Goal: Information Seeking & Learning: Compare options

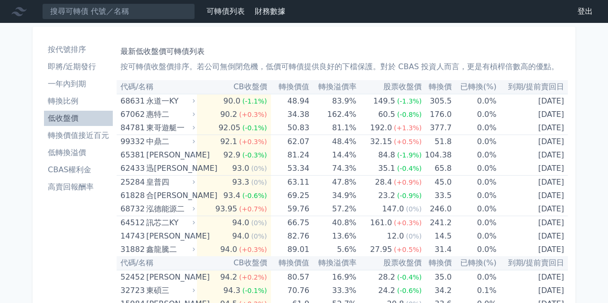
scroll to position [4728, 0]
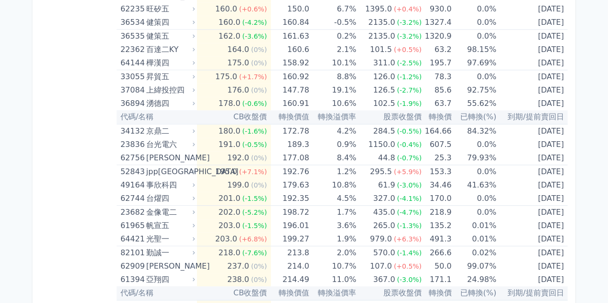
drag, startPoint x: 85, startPoint y: 198, endPoint x: 86, endPoint y: 177, distance: 21.1
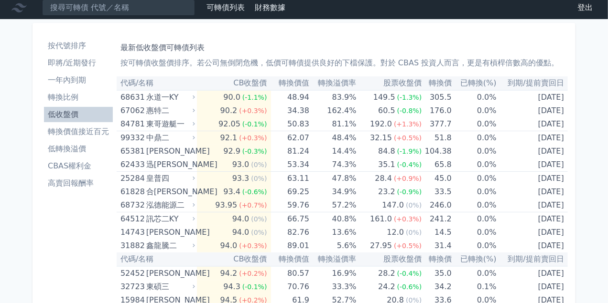
scroll to position [0, 0]
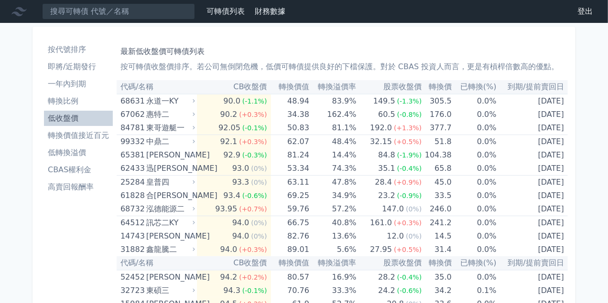
click at [80, 154] on li "低轉換溢價" at bounding box center [78, 152] width 69 height 11
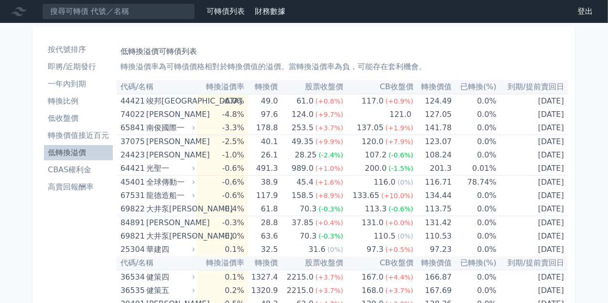
click at [81, 153] on li "低轉換溢價" at bounding box center [78, 152] width 69 height 11
drag, startPoint x: 86, startPoint y: 203, endPoint x: 75, endPoint y: 154, distance: 49.9
click at [70, 92] on ul "按代號排序 即將/近期發行 一年內到期 轉換比例 低收盤價 轉換價值接近百元 低轉換溢價 CBAS權利金 高賣回報酬率" at bounding box center [78, 118] width 69 height 153
click at [72, 81] on li "一年內到期" at bounding box center [78, 83] width 69 height 11
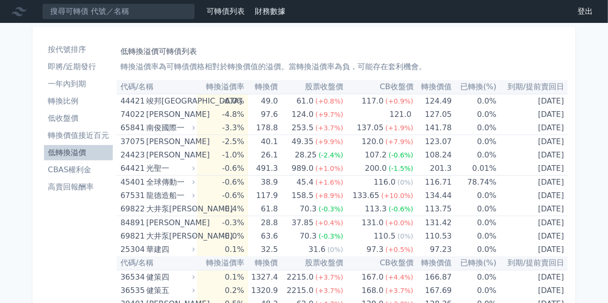
click at [79, 113] on li "低收盤價" at bounding box center [78, 118] width 69 height 11
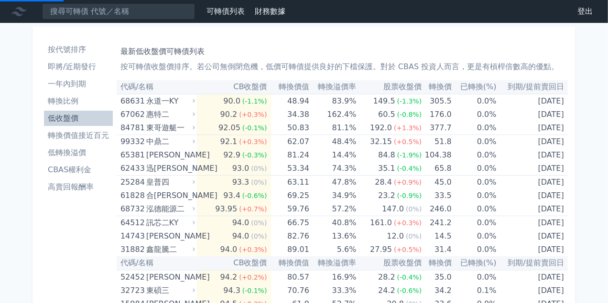
click at [80, 114] on li "低收盤價" at bounding box center [78, 118] width 69 height 11
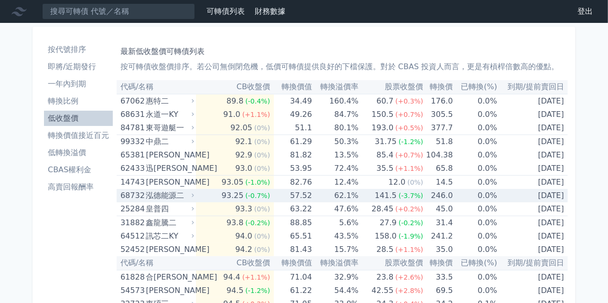
click at [150, 198] on div "泓德能源二" at bounding box center [169, 195] width 46 height 13
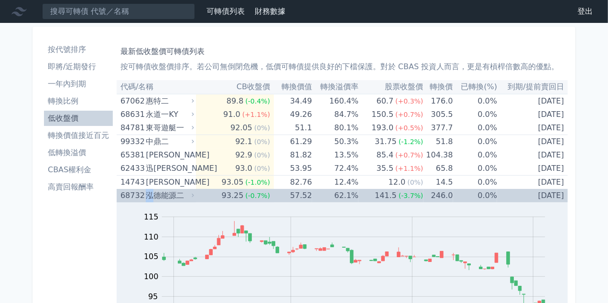
scroll to position [96, 0]
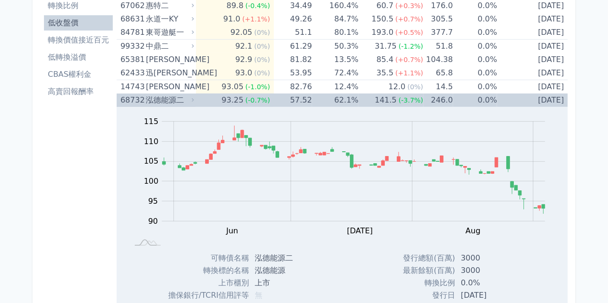
click at [138, 102] on div "68732" at bounding box center [131, 100] width 23 height 13
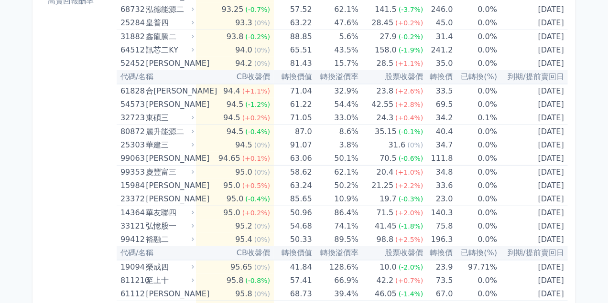
scroll to position [191, 0]
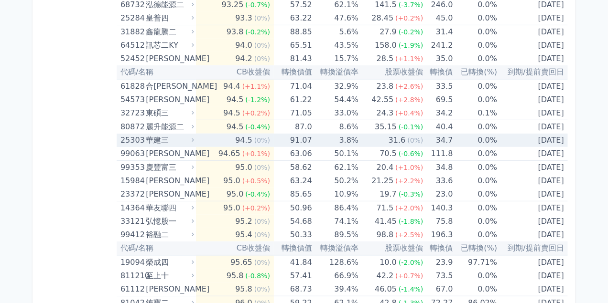
click at [141, 146] on div "25303" at bounding box center [131, 140] width 23 height 13
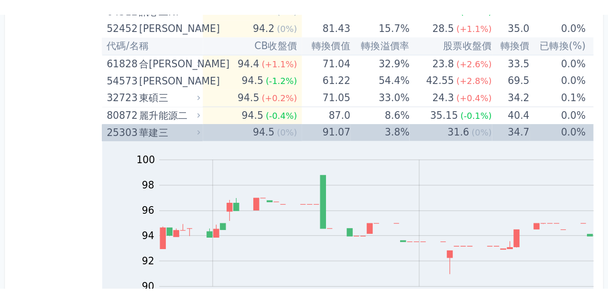
scroll to position [239, 0]
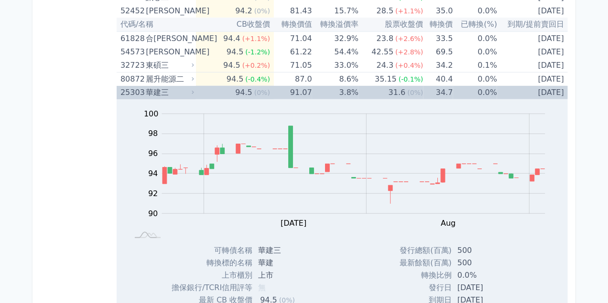
click at [163, 90] on div "華建三" at bounding box center [169, 92] width 46 height 13
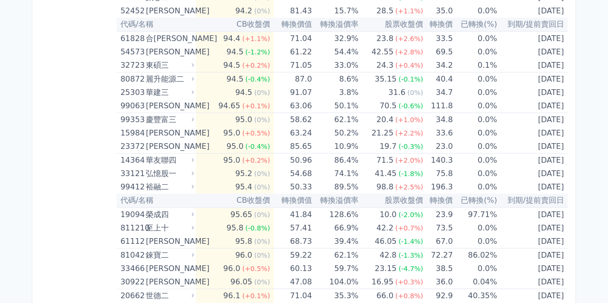
scroll to position [143, 0]
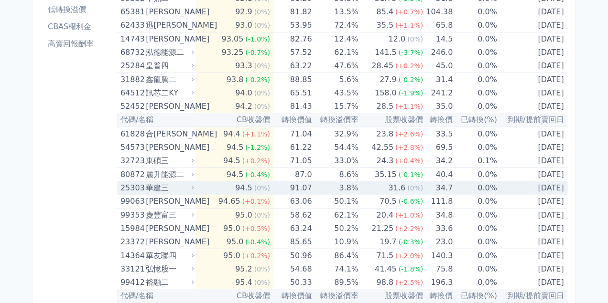
click at [150, 183] on div "華建三" at bounding box center [169, 187] width 46 height 13
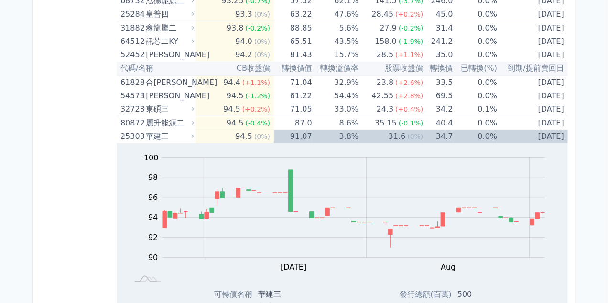
scroll to position [239, 0]
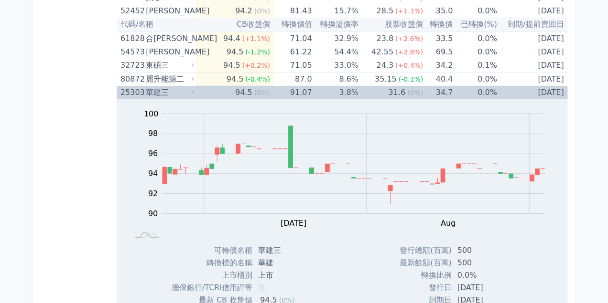
click at [133, 94] on div "25303" at bounding box center [131, 92] width 23 height 13
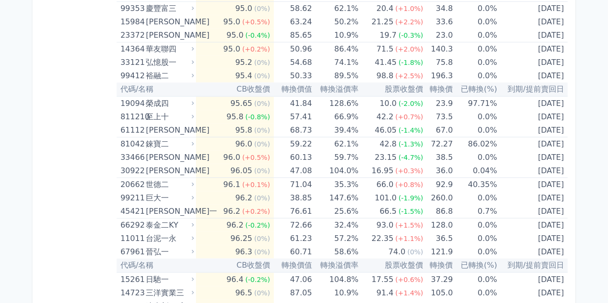
scroll to position [382, 0]
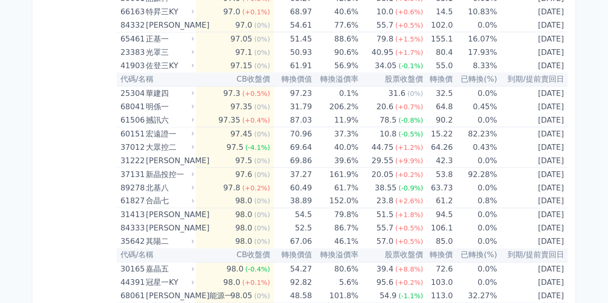
scroll to position [716, 0]
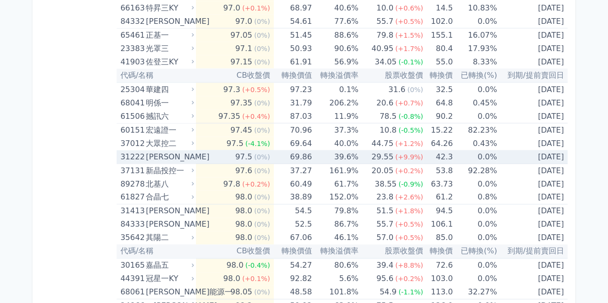
click at [134, 158] on div "31222" at bounding box center [131, 156] width 23 height 13
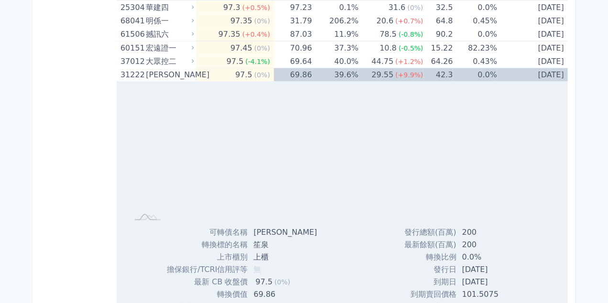
scroll to position [812, 0]
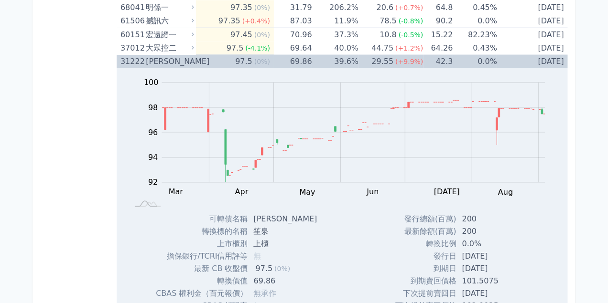
click at [135, 64] on div "31222" at bounding box center [131, 61] width 23 height 13
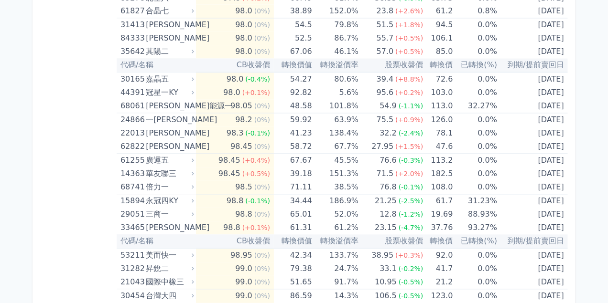
scroll to position [907, 0]
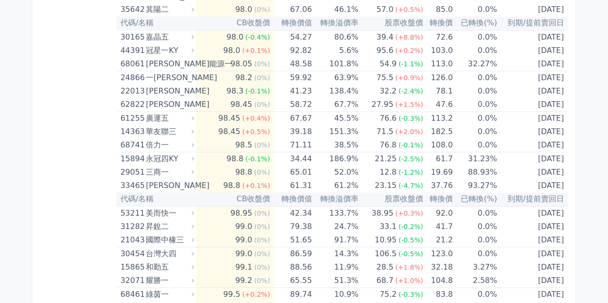
scroll to position [955, 0]
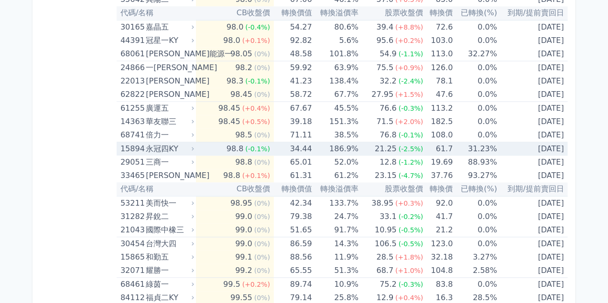
drag, startPoint x: 140, startPoint y: 152, endPoint x: 132, endPoint y: 150, distance: 8.9
click at [140, 152] on div "15894" at bounding box center [131, 148] width 23 height 13
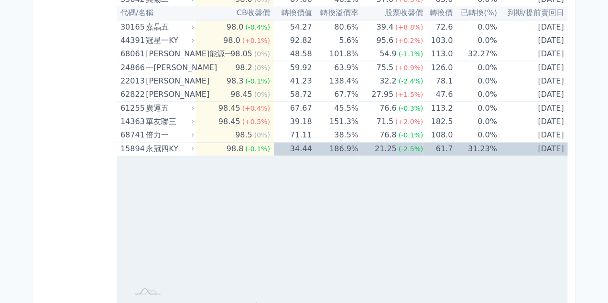
scroll to position [1051, 0]
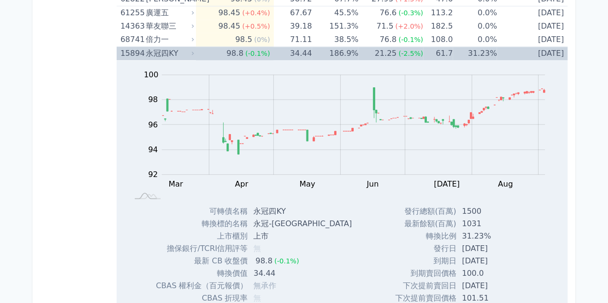
click at [126, 58] on div "15894" at bounding box center [131, 53] width 23 height 13
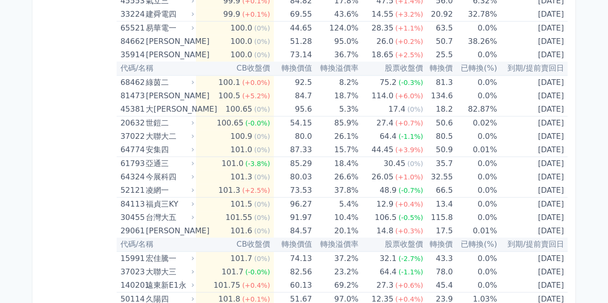
scroll to position [1433, 0]
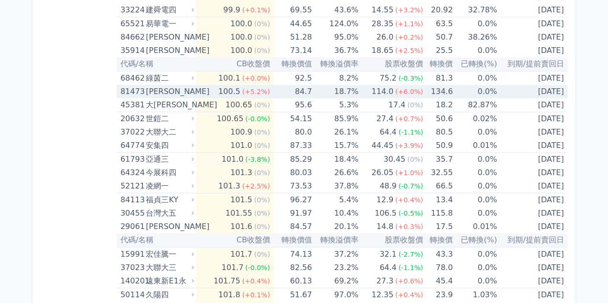
click at [132, 91] on div "81473" at bounding box center [131, 91] width 23 height 13
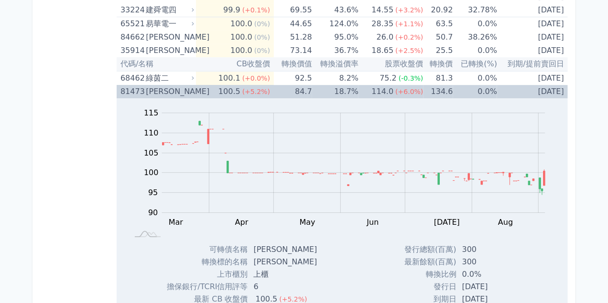
click at [133, 93] on div "81473" at bounding box center [131, 91] width 23 height 13
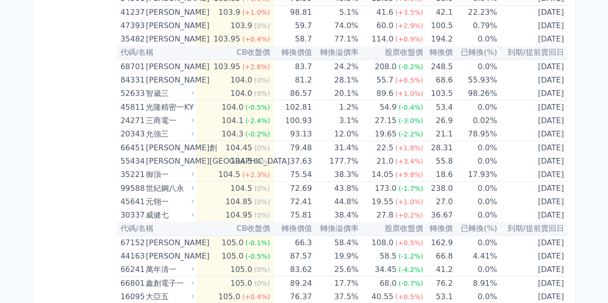
scroll to position [2197, 0]
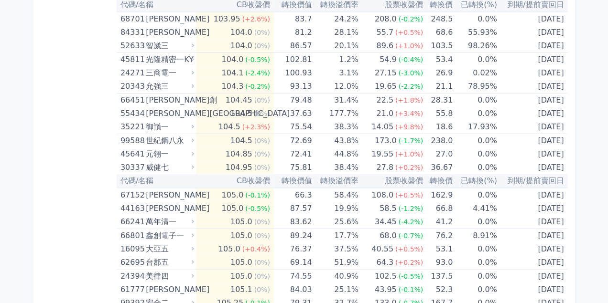
drag, startPoint x: 48, startPoint y: 184, endPoint x: 55, endPoint y: 184, distance: 7.6
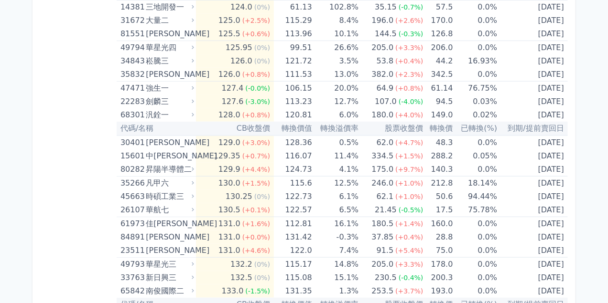
scroll to position [4060, 0]
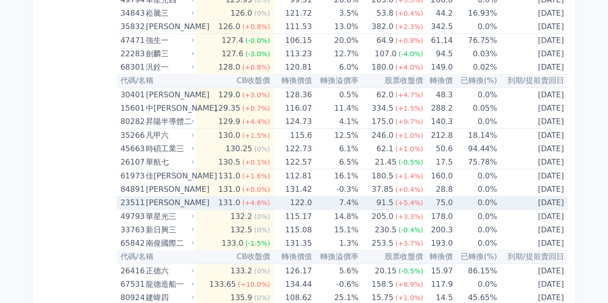
drag, startPoint x: 131, startPoint y: 206, endPoint x: 119, endPoint y: 203, distance: 11.8
click at [131, 206] on div "23511" at bounding box center [131, 202] width 23 height 13
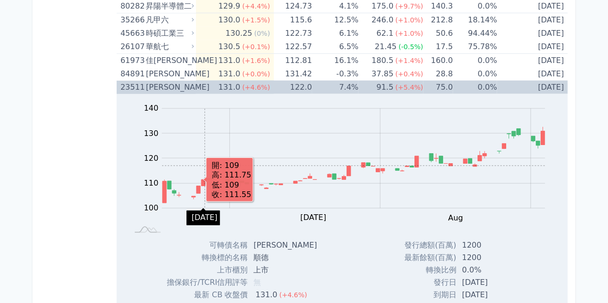
scroll to position [4107, 0]
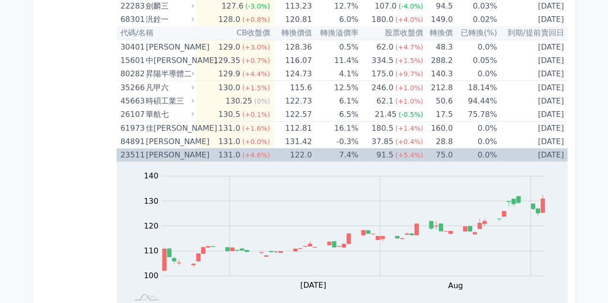
click at [139, 155] on div "23511" at bounding box center [131, 155] width 23 height 13
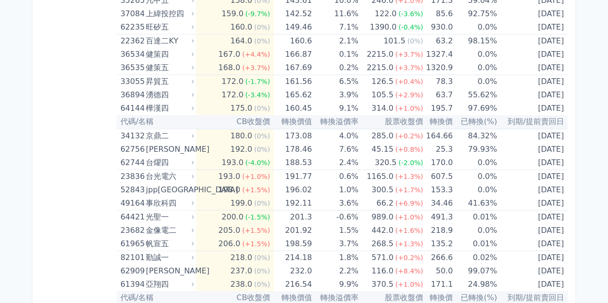
scroll to position [4728, 0]
